Goal: Information Seeking & Learning: Check status

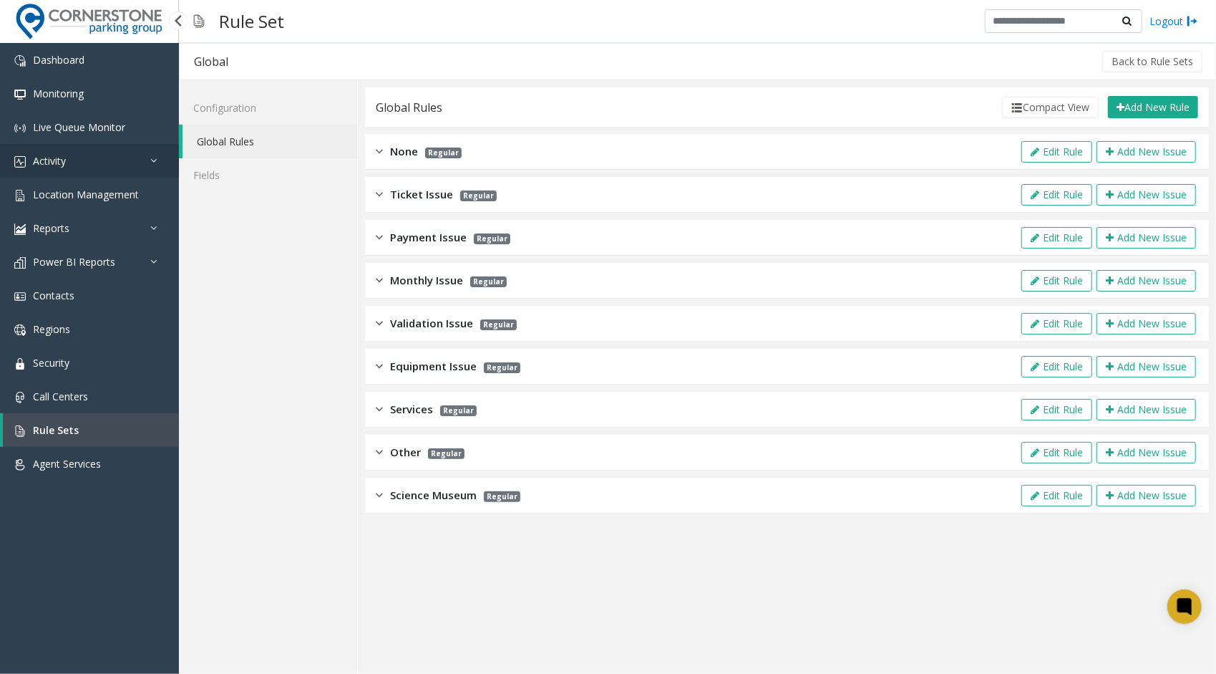
click at [102, 173] on link "Activity" at bounding box center [89, 161] width 179 height 34
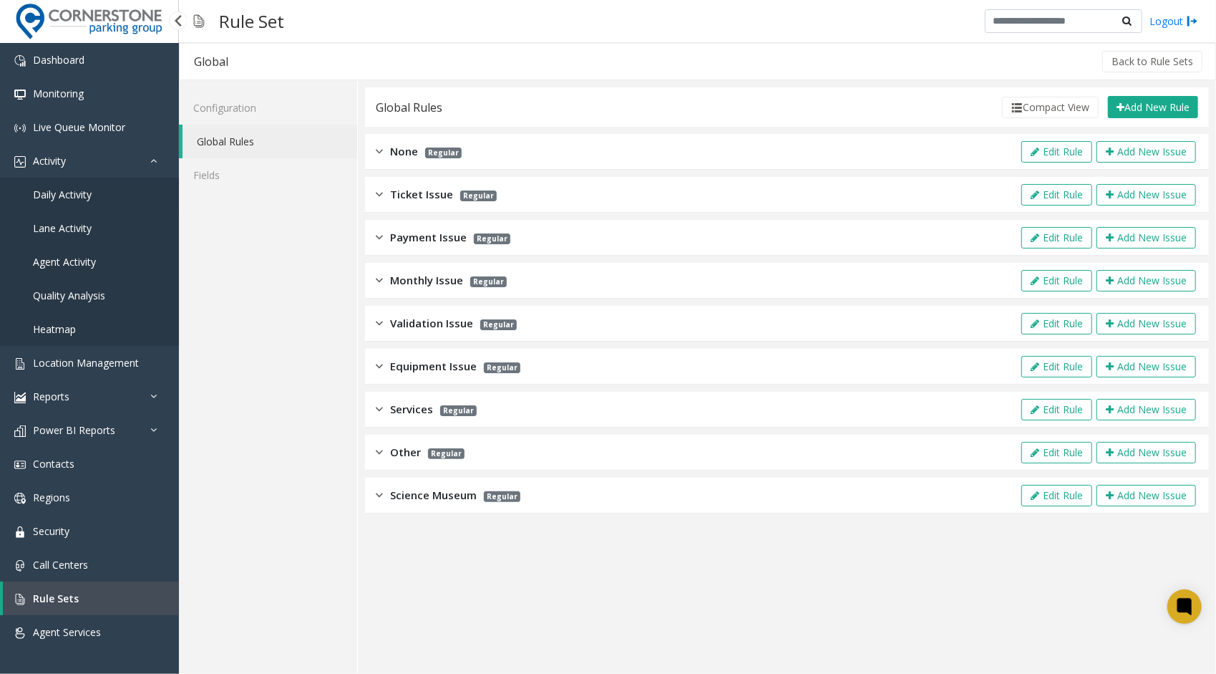
click at [96, 199] on link "Daily Activity" at bounding box center [89, 195] width 179 height 34
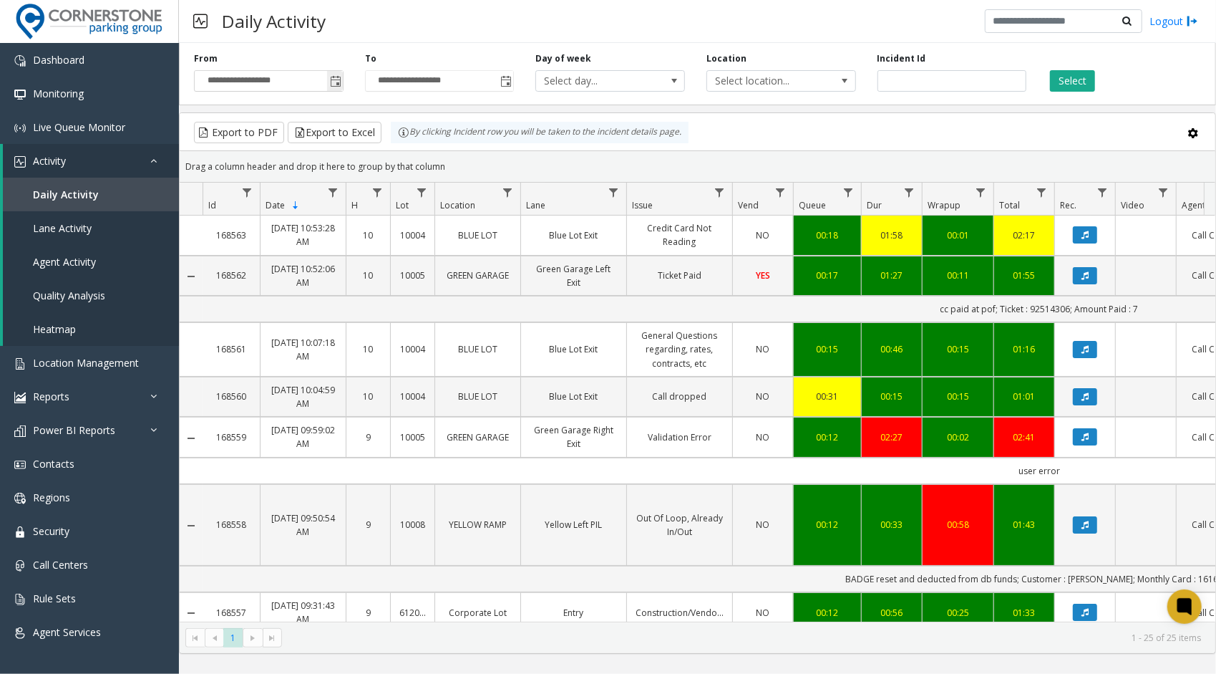
click at [334, 86] on span "Toggle popup" at bounding box center [335, 81] width 11 height 11
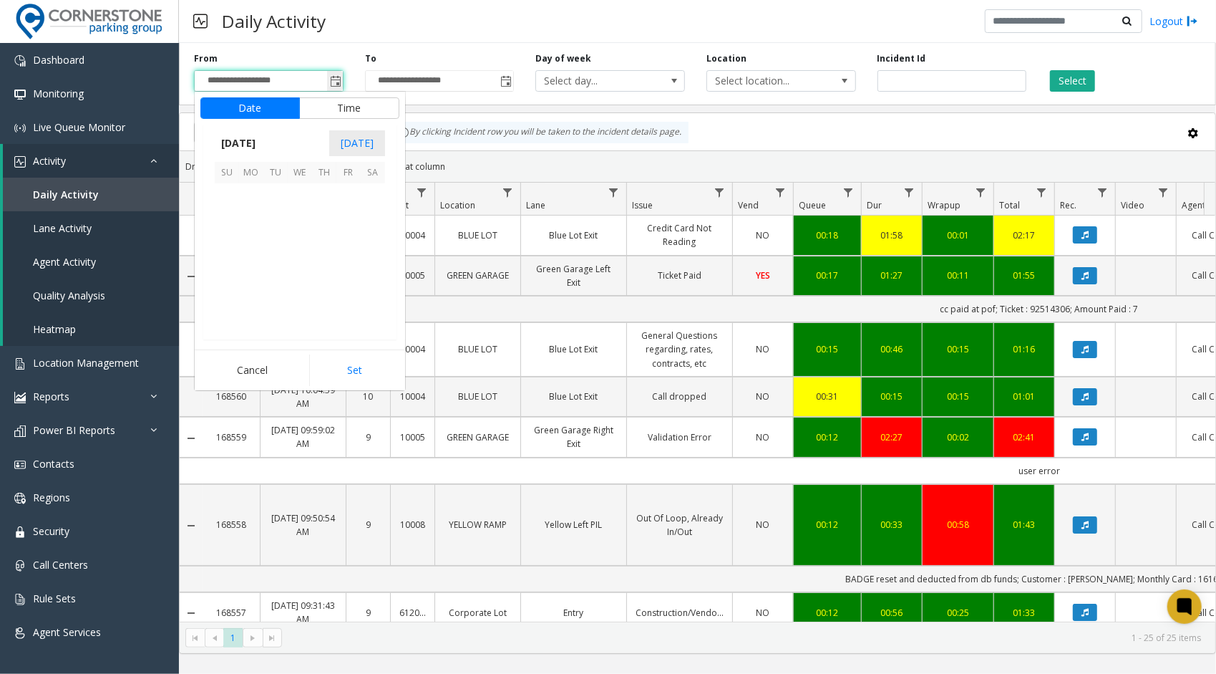
scroll to position [257122, 0]
click at [294, 195] on span "1" at bounding box center [300, 195] width 24 height 24
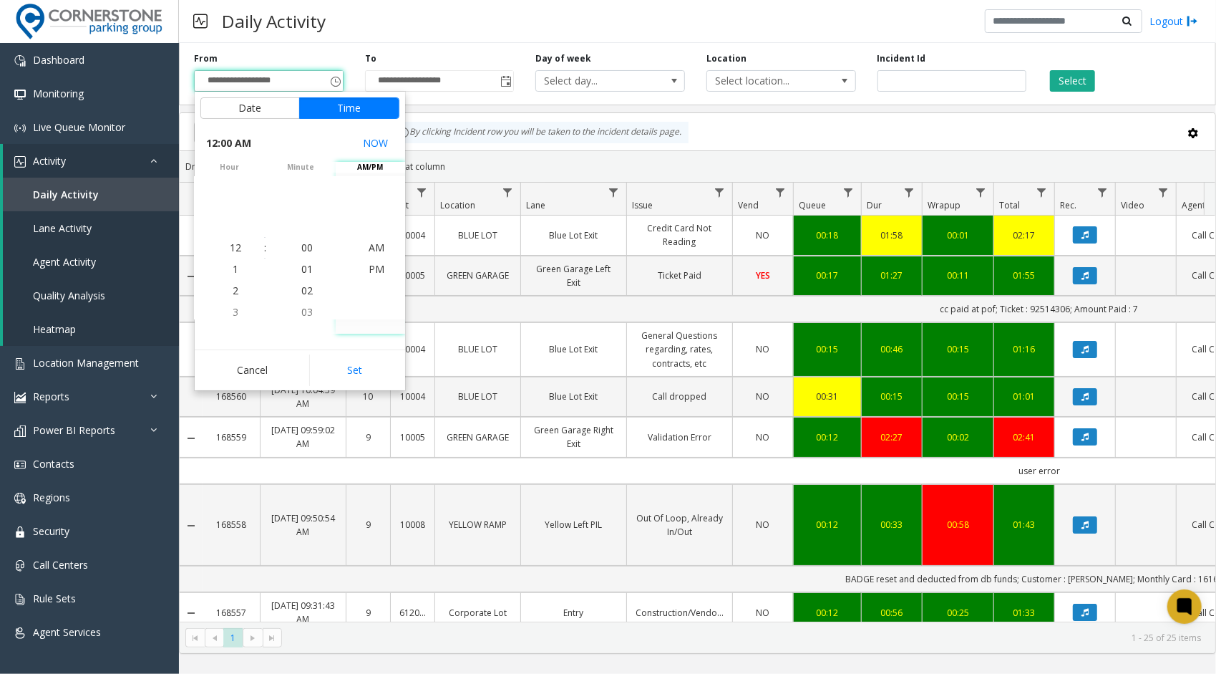
click at [354, 384] on div "Cancel Set" at bounding box center [300, 369] width 210 height 41
click at [357, 368] on button "Set" at bounding box center [354, 370] width 90 height 32
type input "**********"
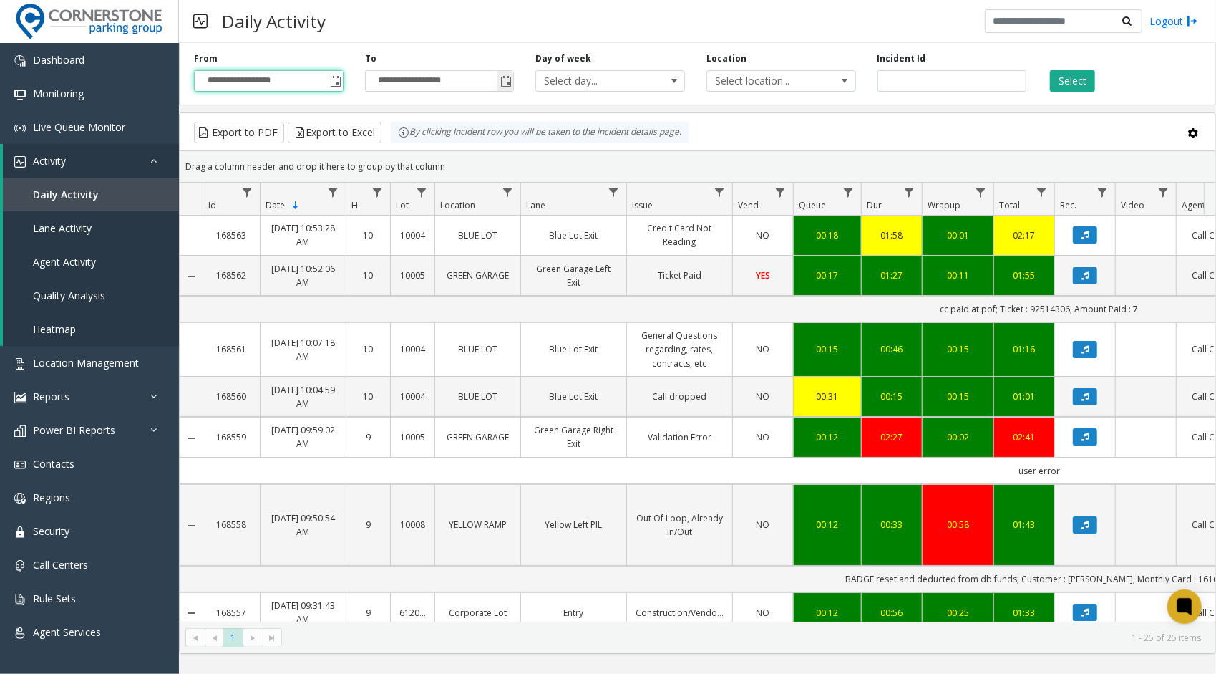
click at [510, 80] on span "Toggle popup" at bounding box center [505, 81] width 11 height 11
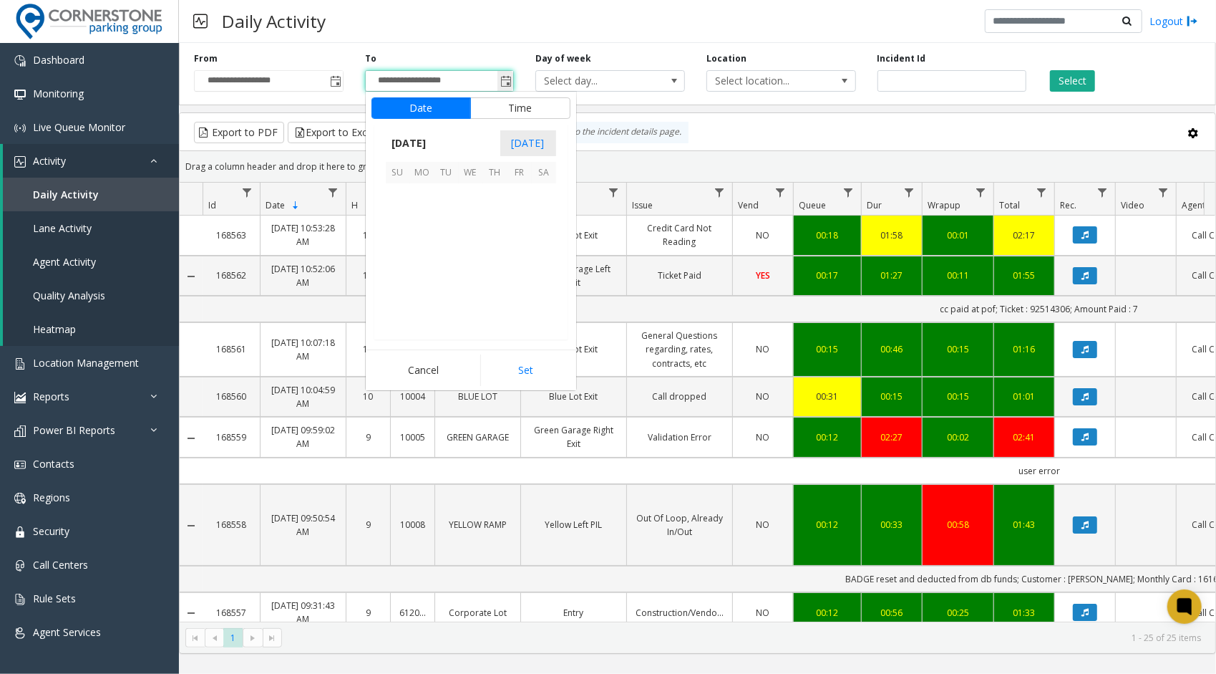
scroll to position [21, 0]
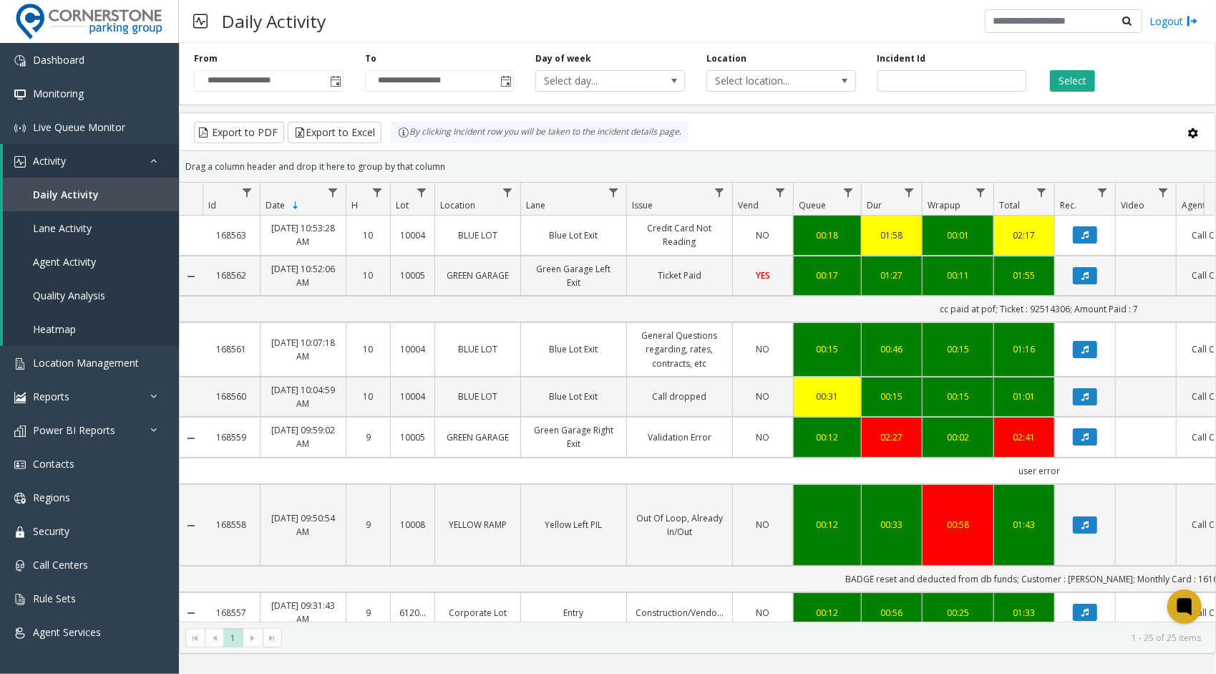
click at [530, 30] on div "Daily Activity Logout" at bounding box center [697, 21] width 1037 height 43
click at [1068, 83] on button "Select" at bounding box center [1072, 80] width 45 height 21
click at [513, 192] on span "Data table" at bounding box center [507, 192] width 11 height 11
click at [538, 262] on input "Location Filter" at bounding box center [570, 253] width 122 height 24
type input "****"
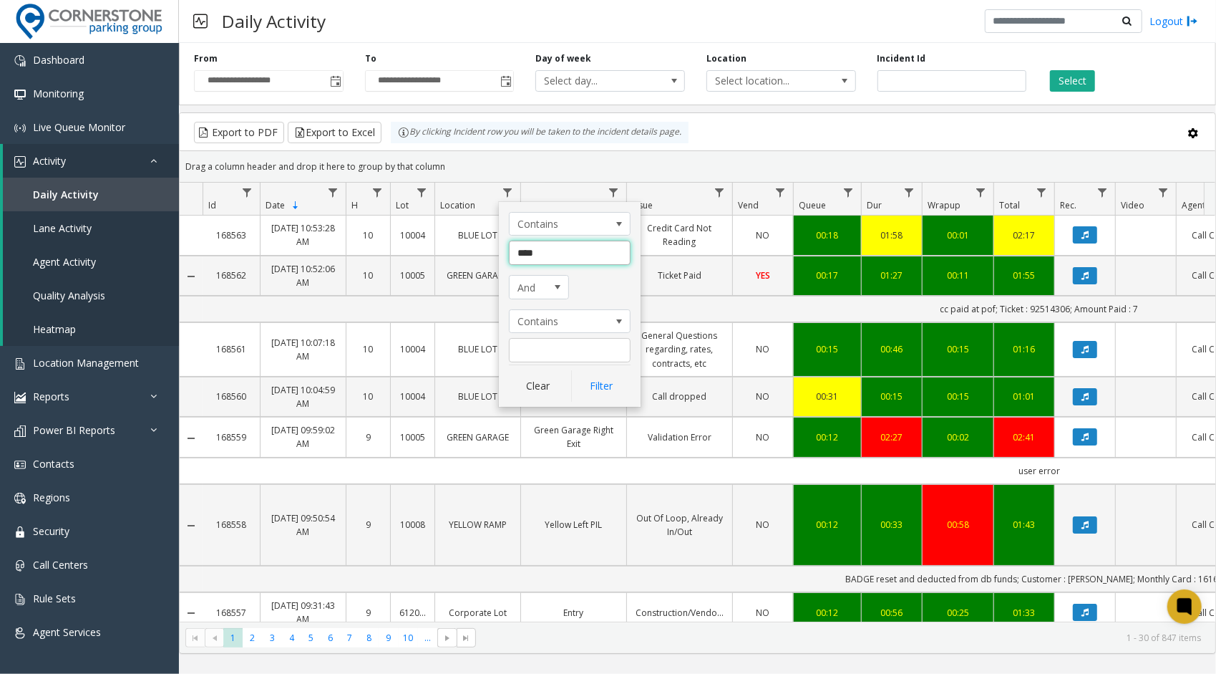
click button "Filter" at bounding box center [600, 386] width 59 height 32
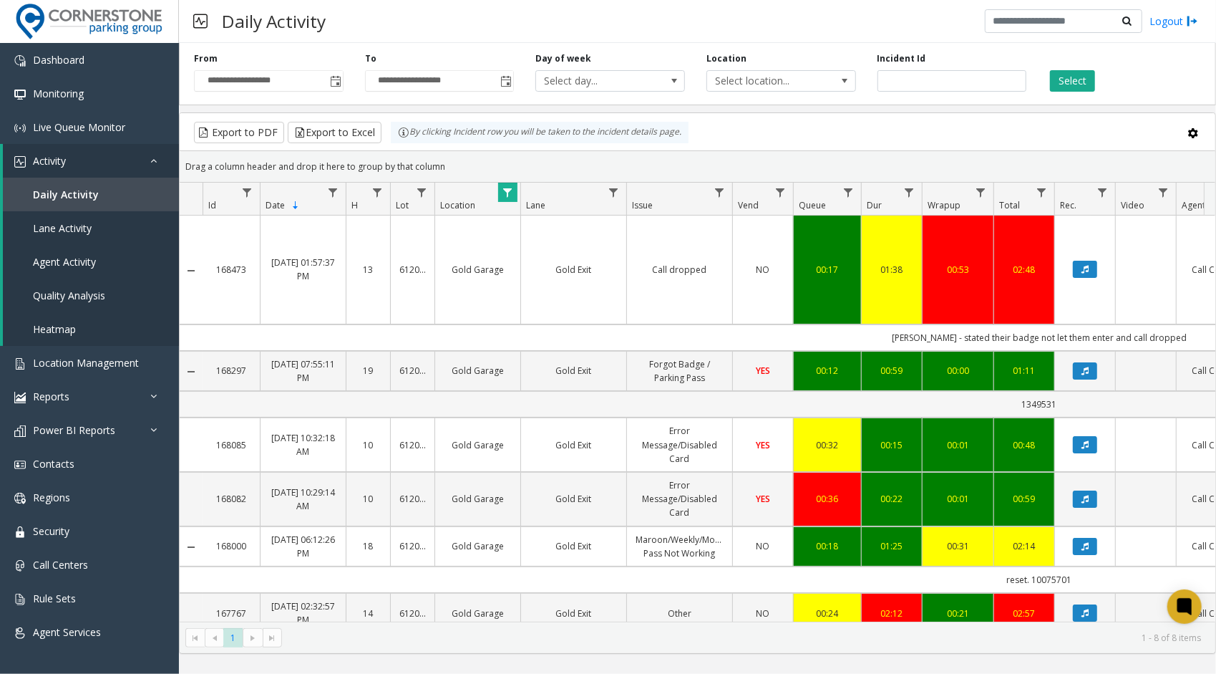
drag, startPoint x: 1017, startPoint y: 402, endPoint x: 1058, endPoint y: 402, distance: 40.8
drag, startPoint x: 1058, startPoint y: 402, endPoint x: 932, endPoint y: 401, distance: 126.0
click at [932, 401] on td "1349531" at bounding box center [1040, 404] width 1674 height 26
drag, startPoint x: 1056, startPoint y: 402, endPoint x: 1011, endPoint y: 406, distance: 45.2
click at [1011, 406] on td "1349531" at bounding box center [1040, 404] width 1674 height 26
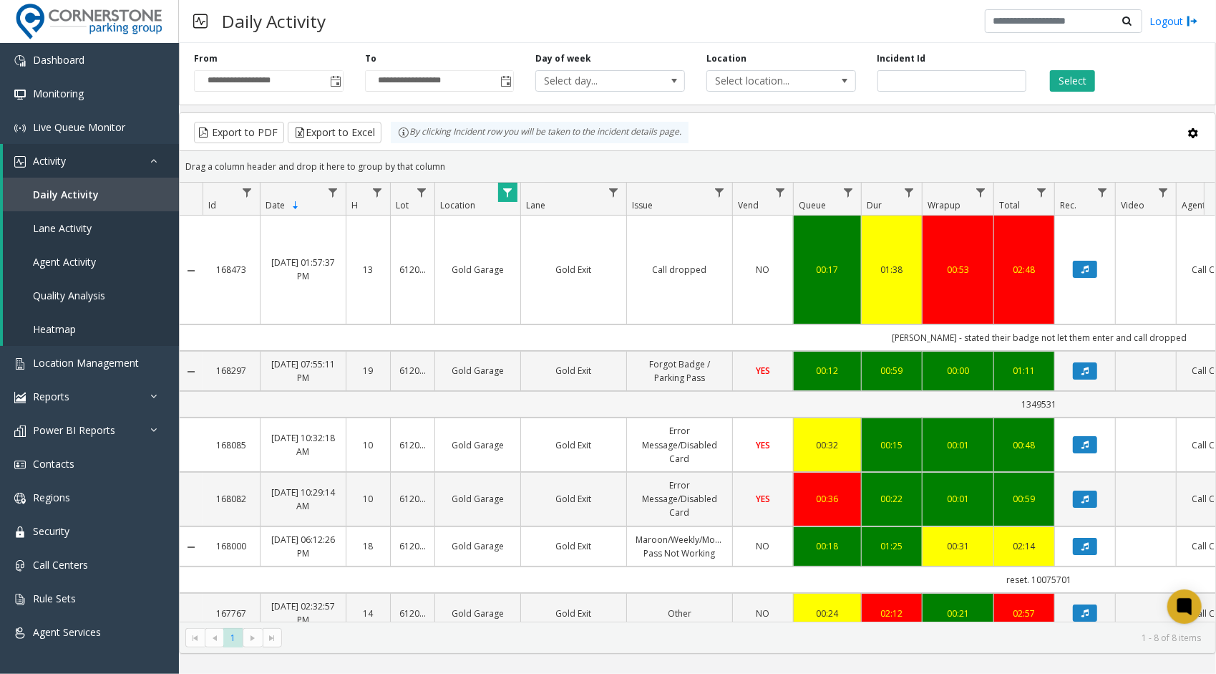
drag, startPoint x: 1011, startPoint y: 406, endPoint x: 981, endPoint y: 405, distance: 30.1
click at [981, 405] on td "1349531" at bounding box center [1040, 404] width 1674 height 26
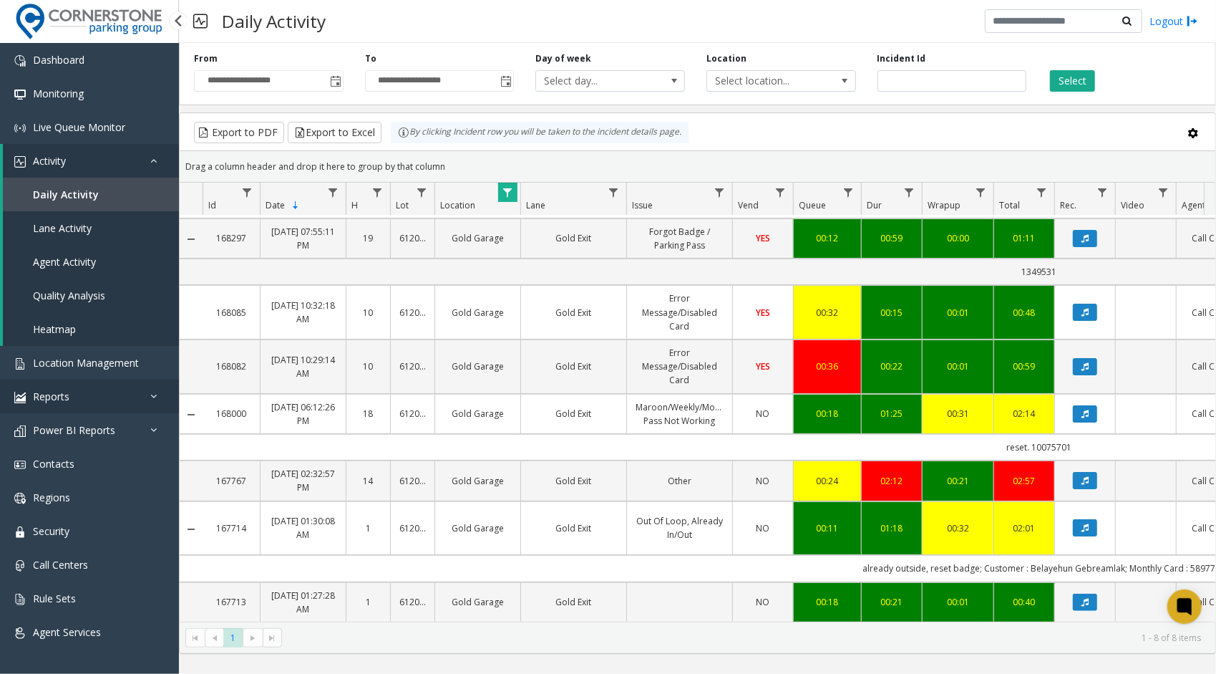
click at [154, 394] on icon at bounding box center [157, 396] width 14 height 10
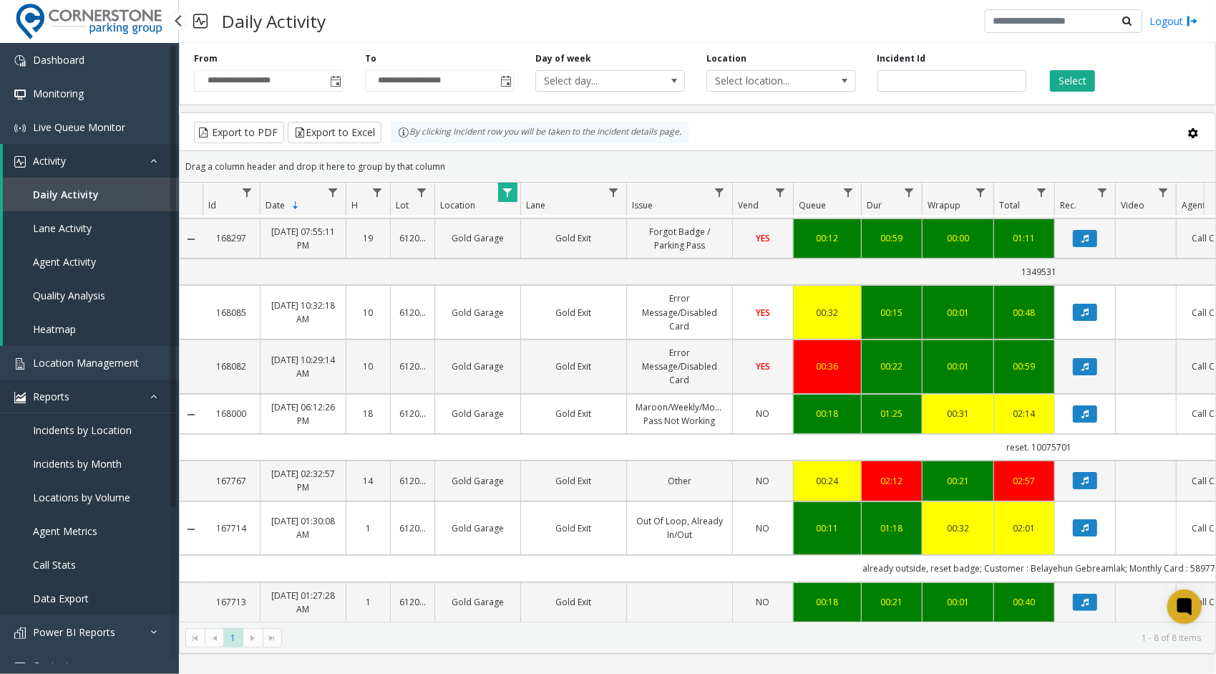
click at [158, 394] on icon at bounding box center [157, 396] width 14 height 10
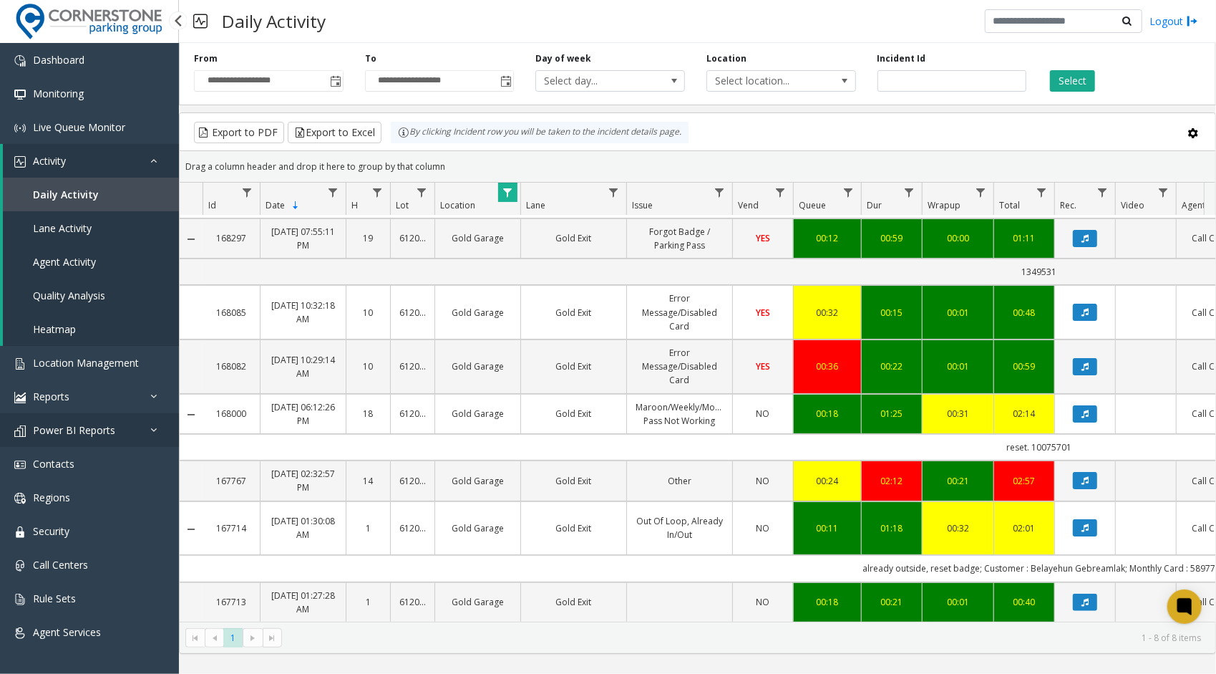
click at [109, 432] on span "Power BI Reports" at bounding box center [74, 430] width 82 height 14
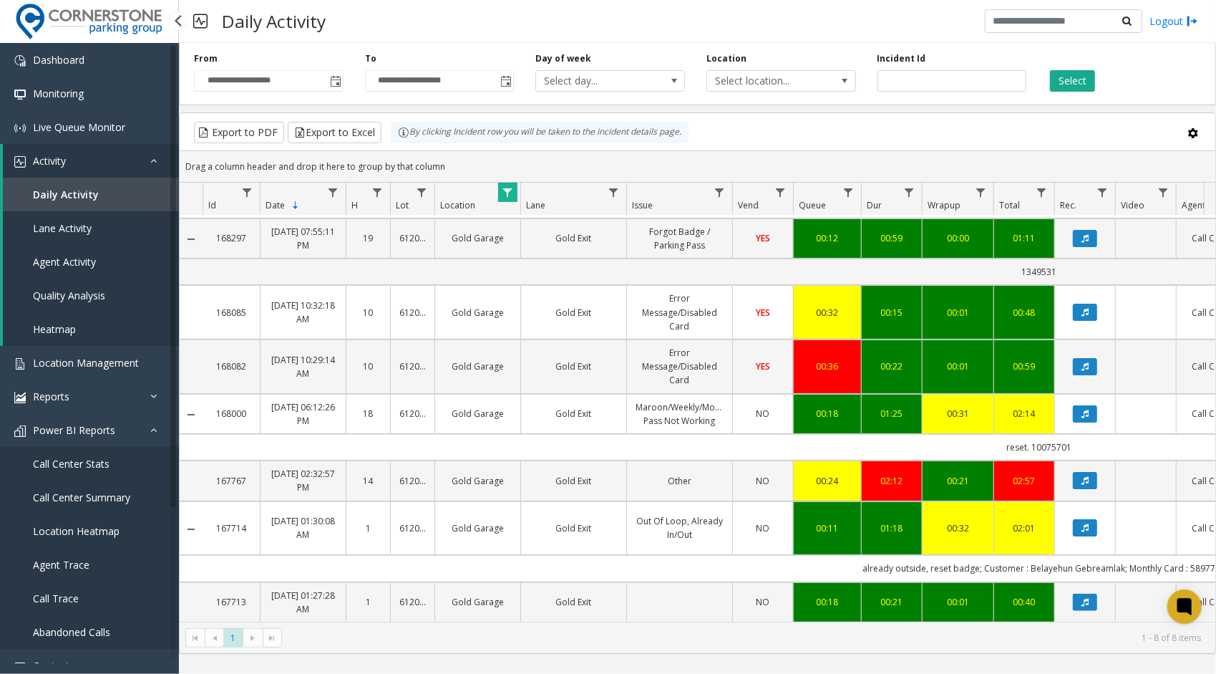
click at [80, 471] on link "Call Center Stats" at bounding box center [89, 464] width 179 height 34
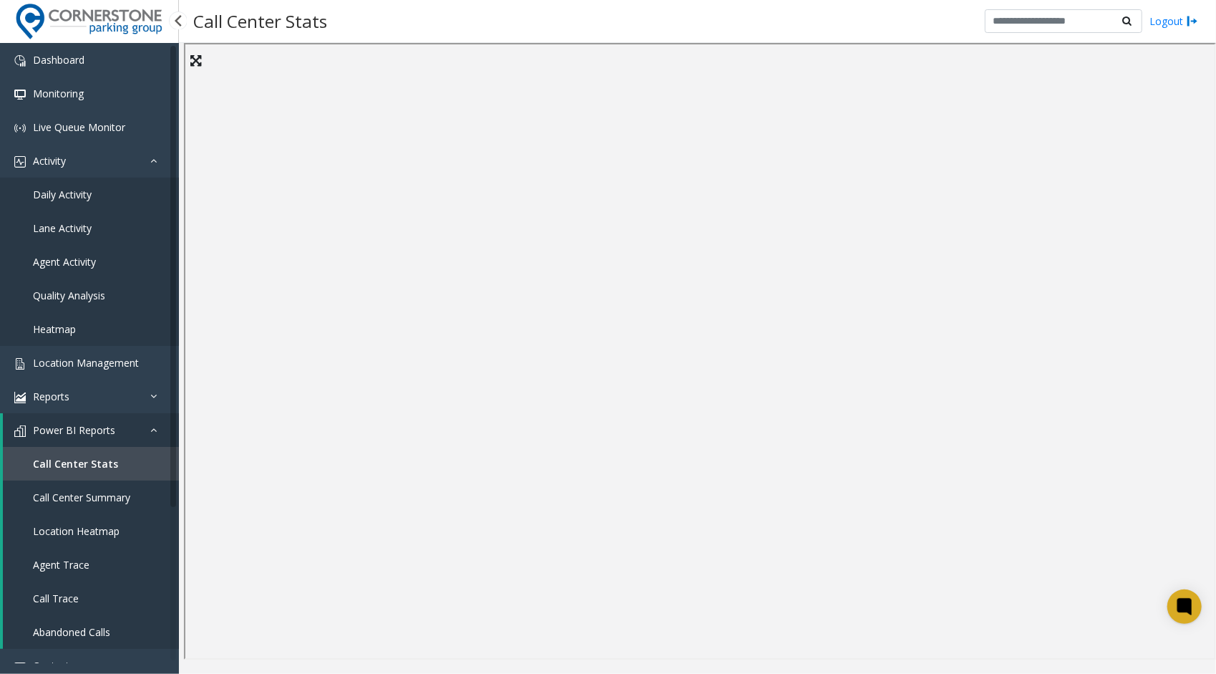
click at [77, 197] on span "Daily Activity" at bounding box center [62, 195] width 59 height 14
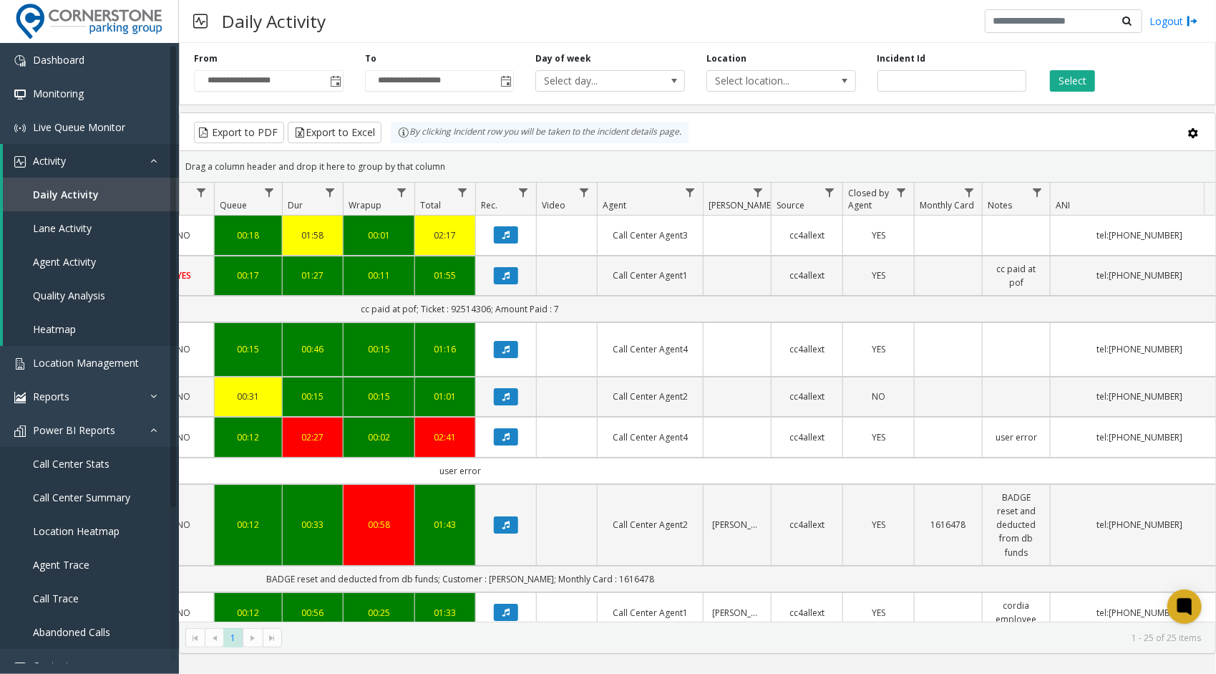
scroll to position [0, 626]
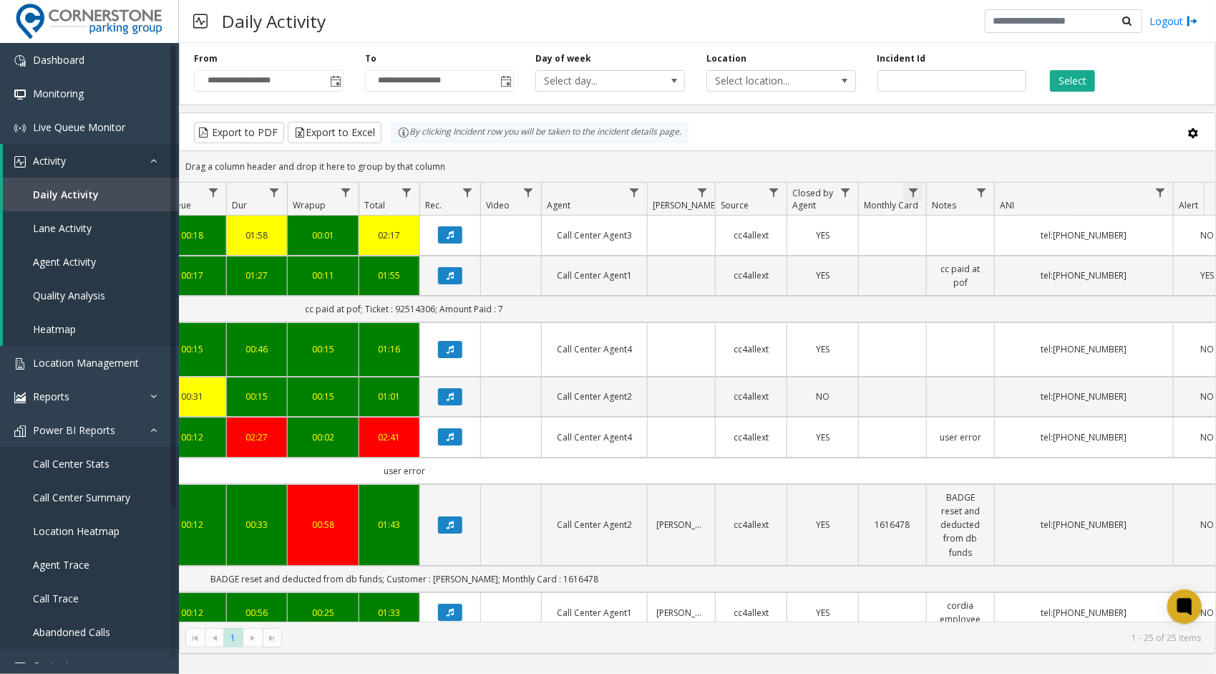
click at [915, 189] on span "Data table" at bounding box center [913, 192] width 11 height 11
click at [954, 260] on input "Monthly Card Filter" at bounding box center [975, 253] width 122 height 24
type input "*******"
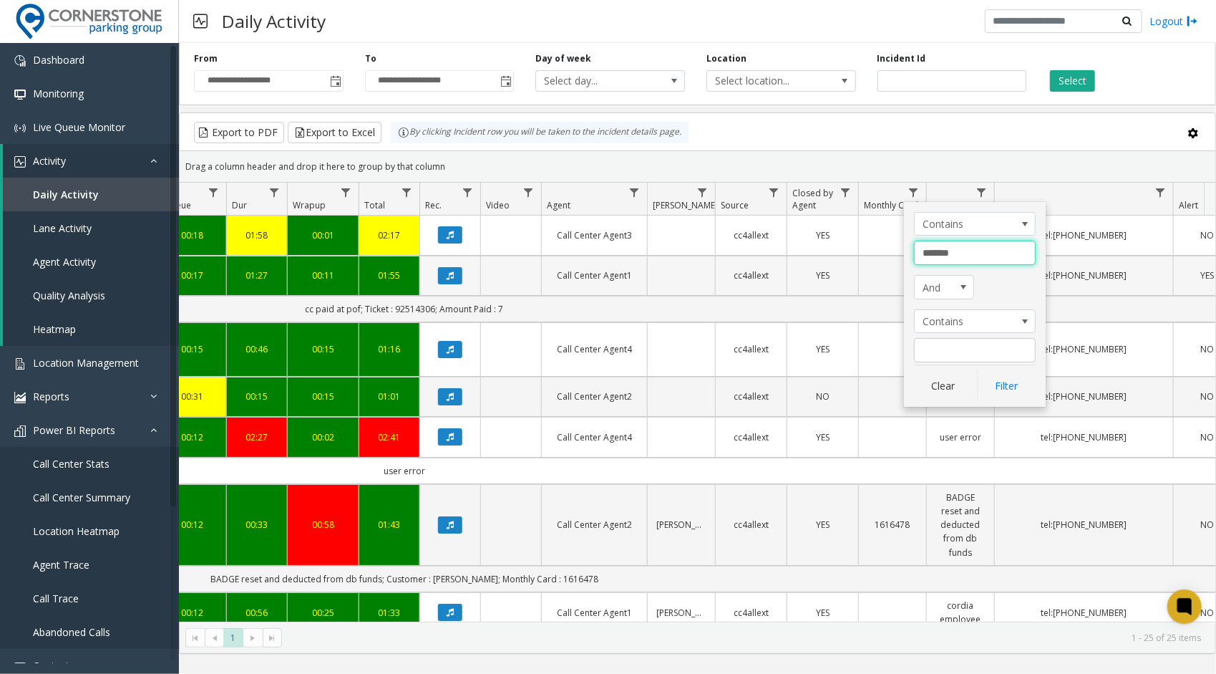
drag, startPoint x: 968, startPoint y: 253, endPoint x: 879, endPoint y: 253, distance: 88.8
click at [879, 253] on app-root "**********" at bounding box center [608, 337] width 1216 height 674
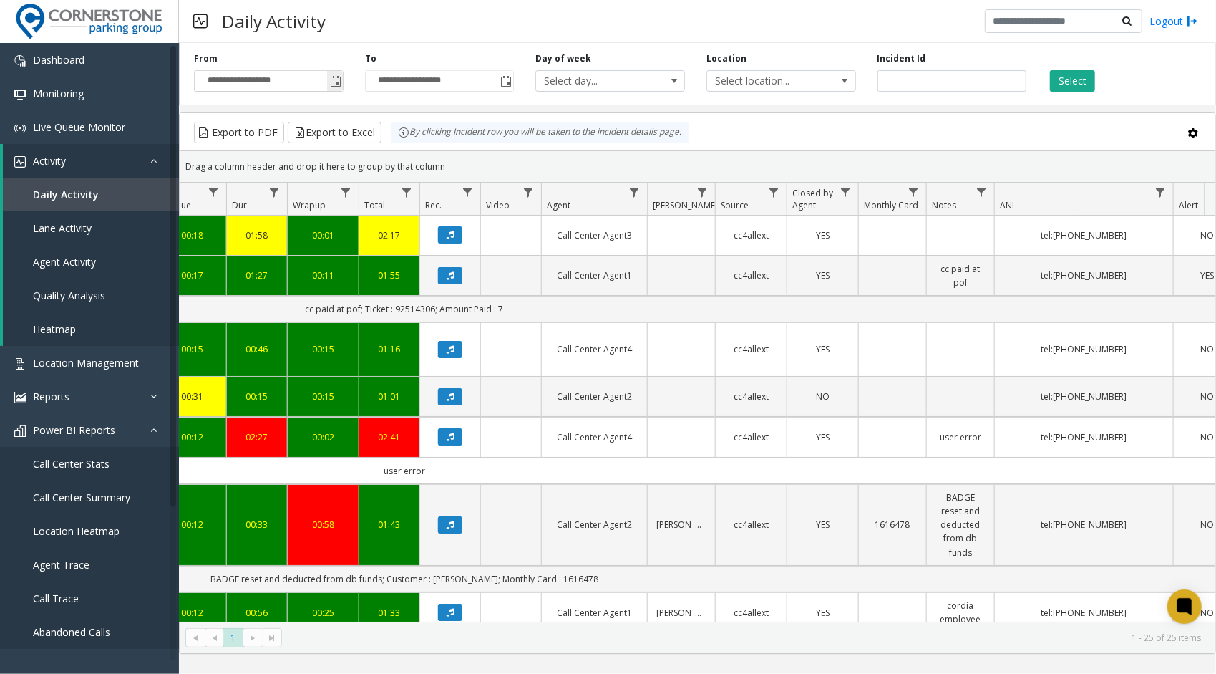
click at [334, 79] on span "Toggle popup" at bounding box center [335, 81] width 11 height 11
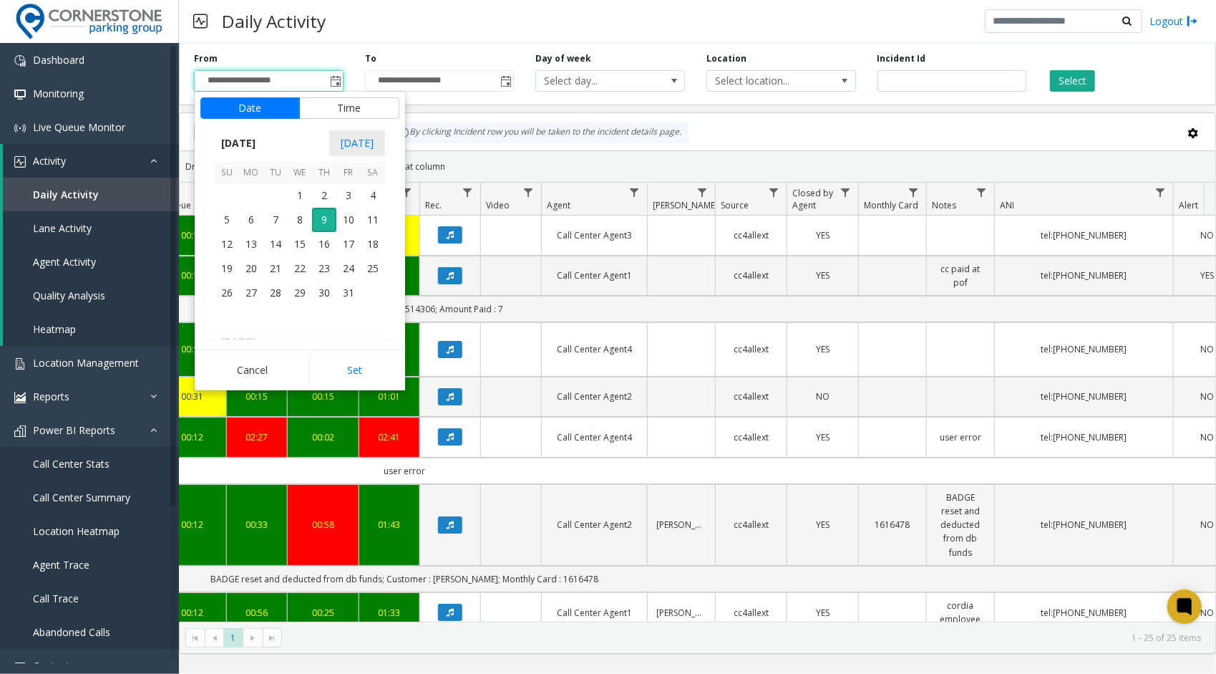
scroll to position [256998, 0]
click at [344, 226] on span "26" at bounding box center [348, 222] width 24 height 24
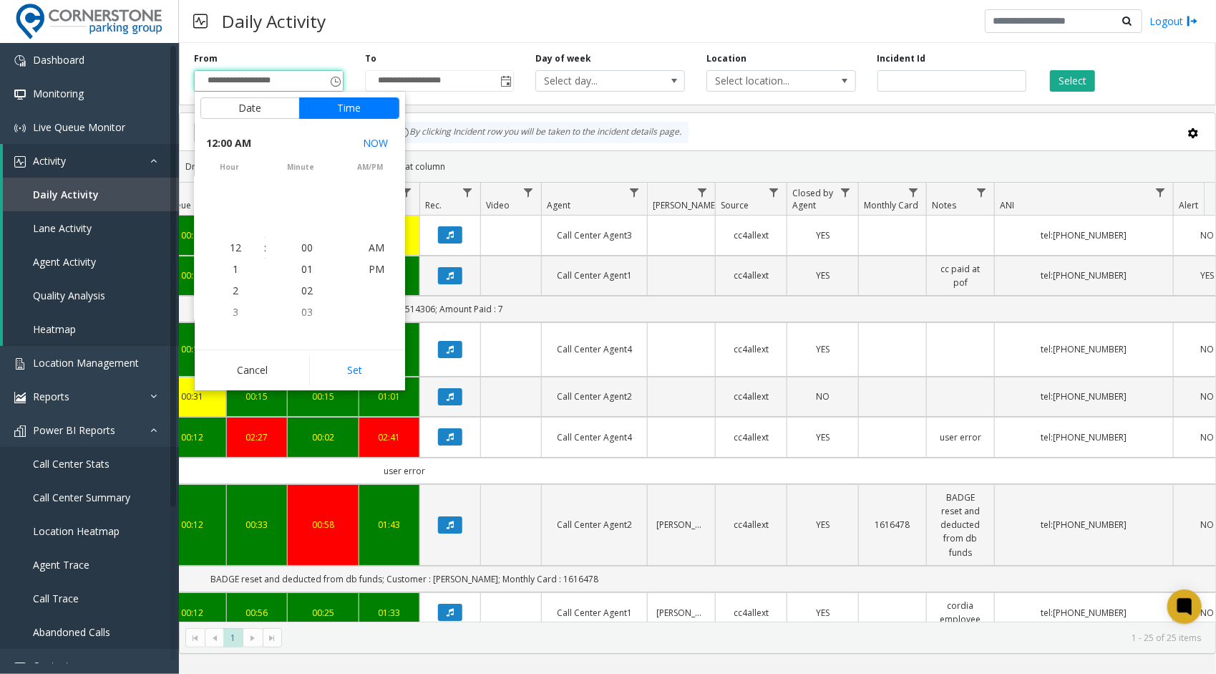
scroll to position [256952, 0]
click at [354, 364] on button "Set" at bounding box center [354, 370] width 90 height 32
type input "**********"
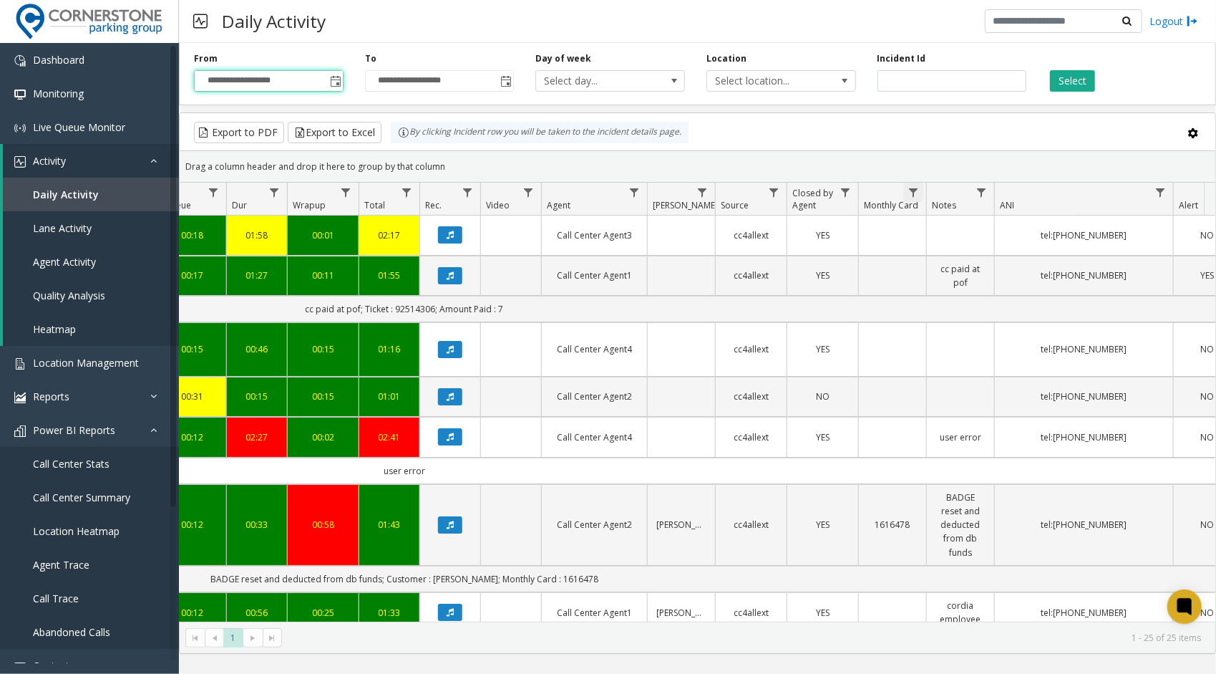
click at [913, 190] on span "Data table" at bounding box center [913, 192] width 11 height 11
click at [912, 187] on span "Data table" at bounding box center [913, 192] width 11 height 11
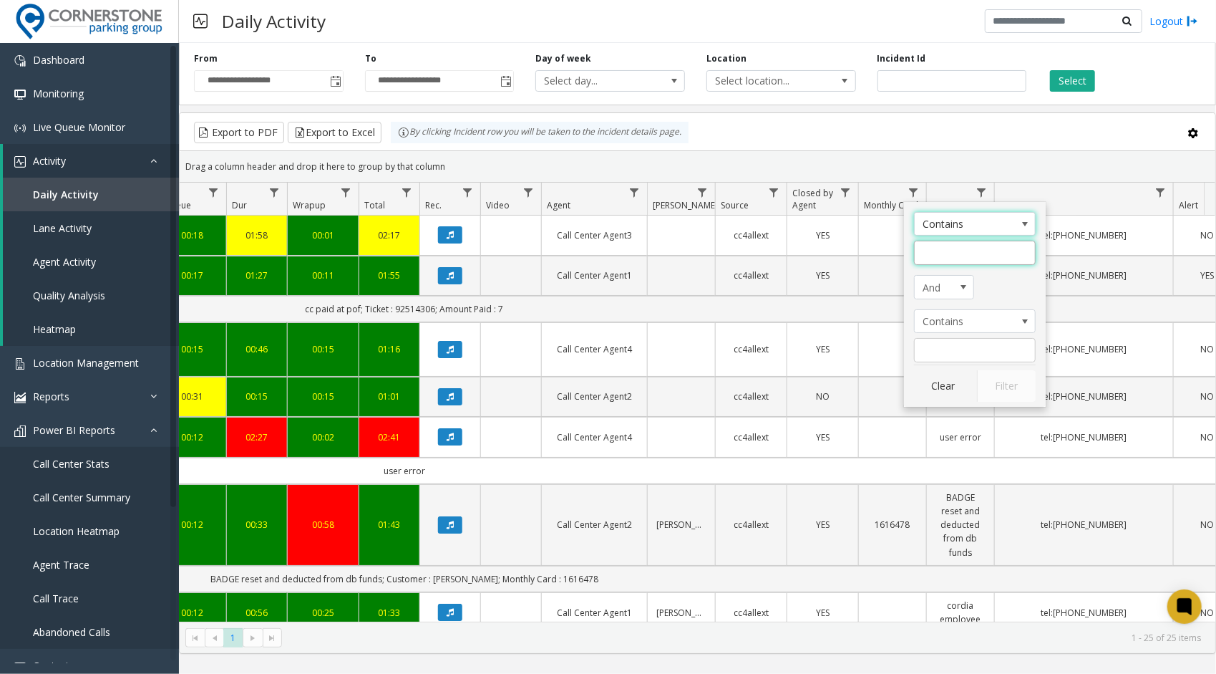
click at [961, 258] on input "Monthly Card Filter" at bounding box center [975, 253] width 122 height 24
type input "*******"
click button "Filter" at bounding box center [1006, 386] width 59 height 32
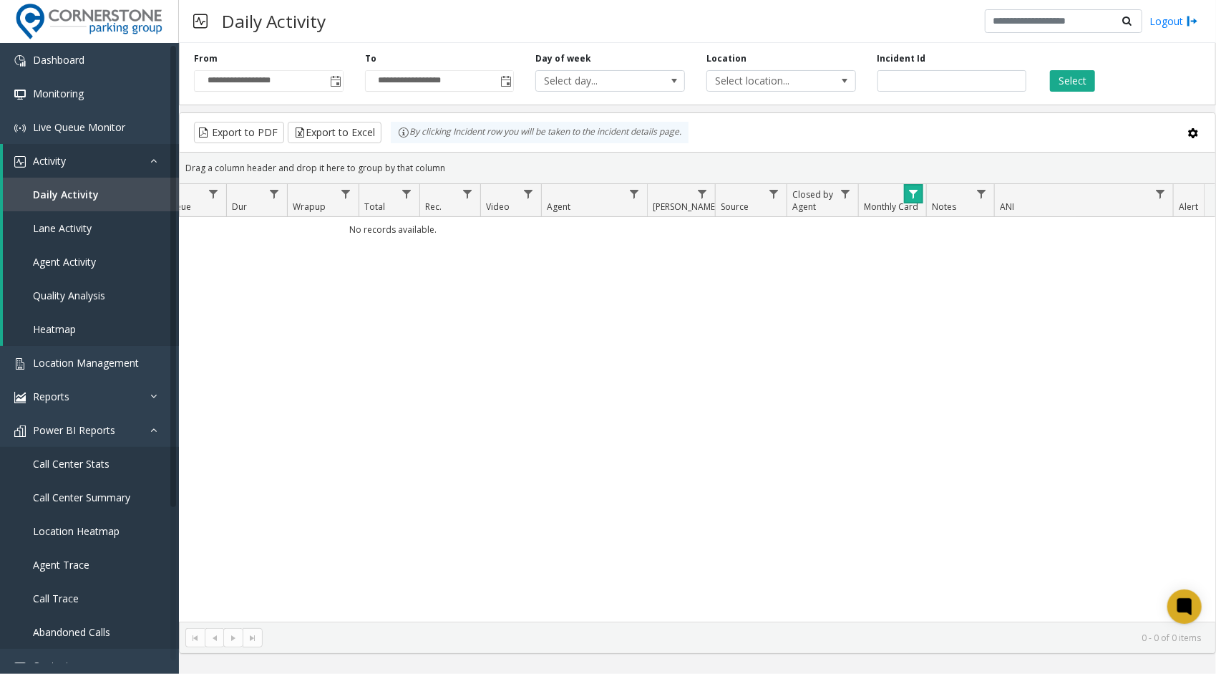
click at [914, 192] on span "Data table" at bounding box center [913, 193] width 11 height 11
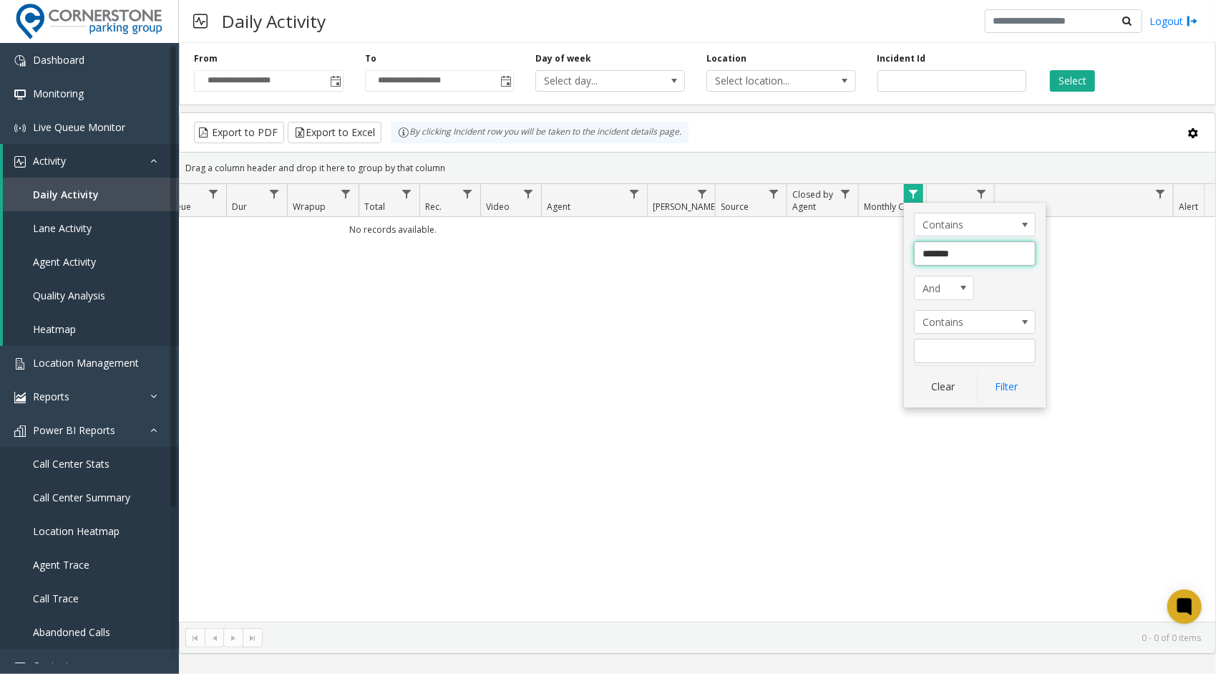
drag, startPoint x: 972, startPoint y: 254, endPoint x: 934, endPoint y: 252, distance: 37.3
click at [934, 252] on input "*******" at bounding box center [975, 253] width 122 height 24
type input "*******"
click button "Filter" at bounding box center [1006, 387] width 59 height 32
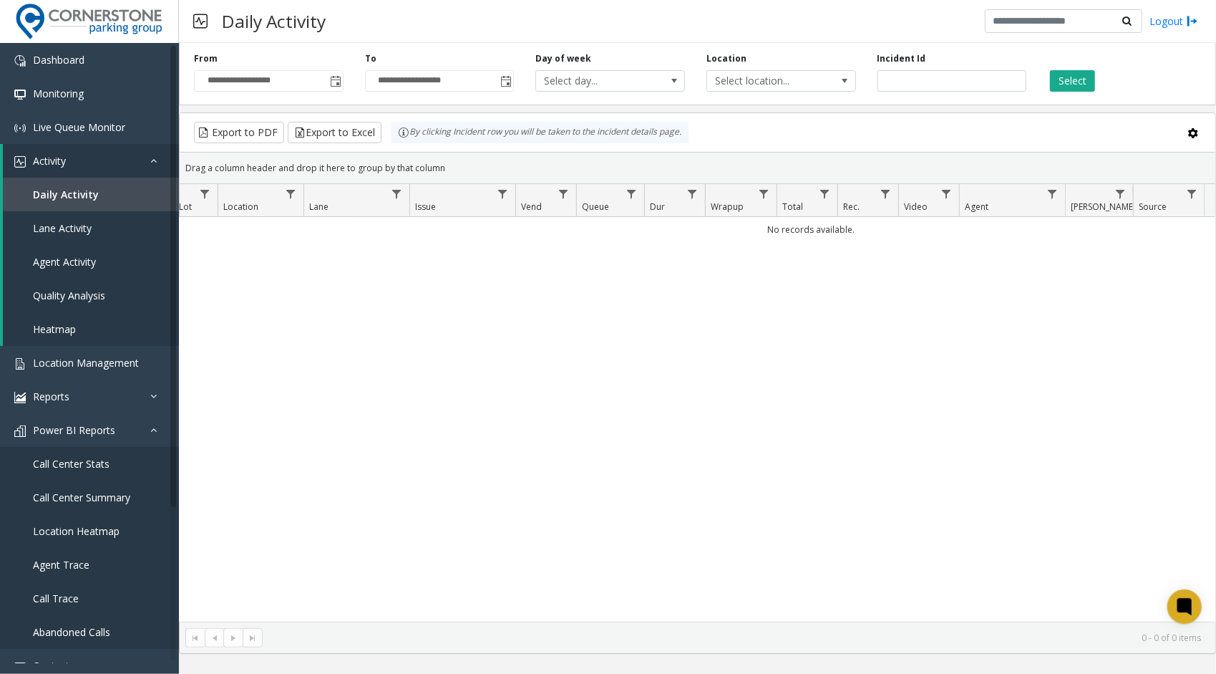
scroll to position [0, 192]
